Goal: Obtain resource: Download file/media

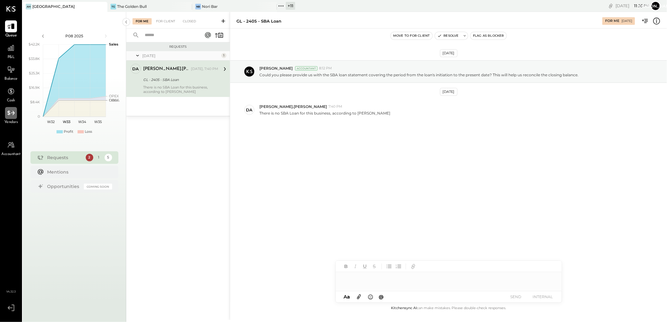
click at [11, 115] on icon at bounding box center [11, 113] width 8 height 8
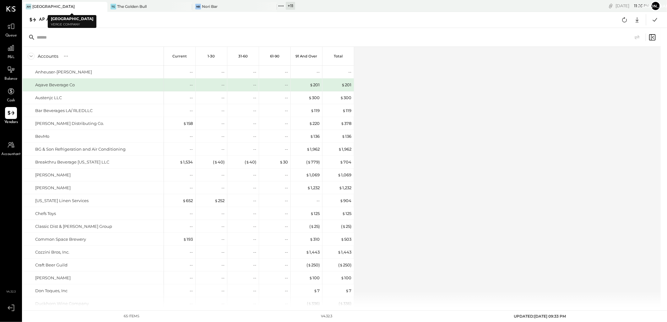
click at [99, 5] on icon at bounding box center [102, 7] width 8 height 8
click at [100, 8] on icon at bounding box center [102, 7] width 8 height 8
click at [125, 4] on div "+ 13" at bounding box center [121, 6] width 10 height 8
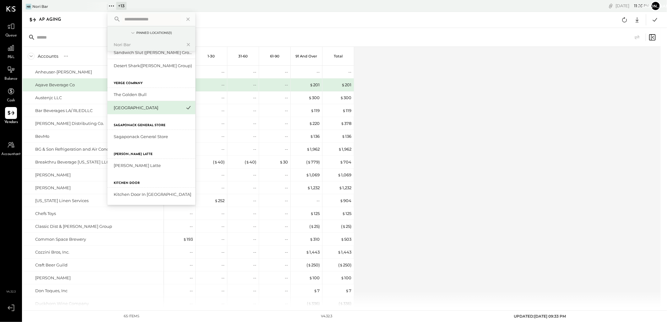
scroll to position [161, 0]
click at [156, 134] on div "Sagaponack General Store" at bounding box center [148, 137] width 68 height 6
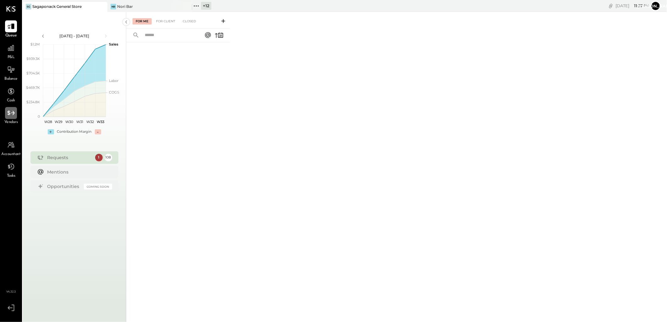
click at [15, 114] on icon at bounding box center [11, 113] width 8 height 8
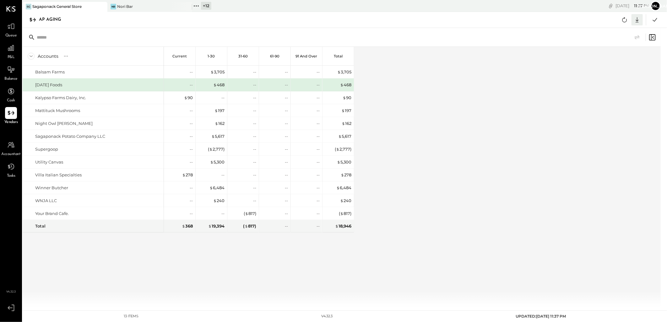
click at [637, 21] on icon at bounding box center [637, 20] width 8 height 8
click at [611, 30] on link "CSV" at bounding box center [618, 30] width 50 height 13
click at [485, 178] on div "Accounts S % GL Current 1-30 31-60 61-90 91 and Over Total Balsam Farms [DATE] …" at bounding box center [342, 177] width 639 height 260
click at [636, 20] on icon at bounding box center [637, 20] width 8 height 8
click at [608, 30] on link "CSV" at bounding box center [618, 30] width 50 height 13
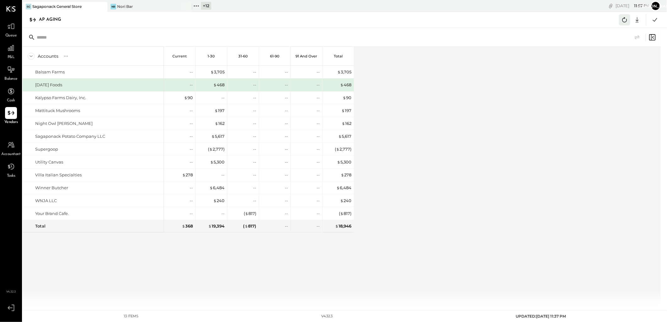
click at [628, 19] on icon at bounding box center [625, 20] width 8 height 8
click at [627, 19] on icon at bounding box center [625, 20] width 8 height 8
click at [625, 17] on icon at bounding box center [625, 20] width 8 height 8
click at [625, 23] on icon at bounding box center [625, 20] width 8 height 8
click at [623, 22] on icon at bounding box center [625, 20] width 8 height 8
